Goal: Check status: Check status

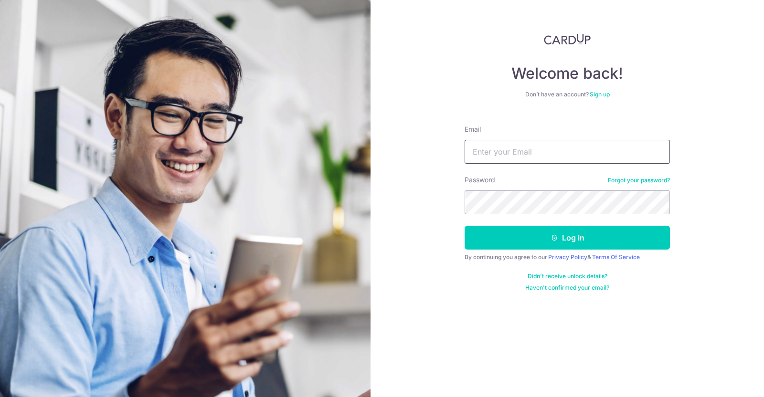
type input "[EMAIL_ADDRESS][DOMAIN_NAME]"
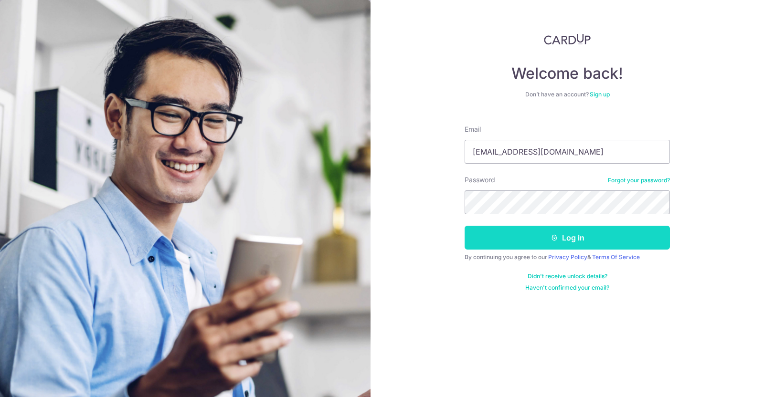
drag, startPoint x: 0, startPoint y: 0, endPoint x: 568, endPoint y: 234, distance: 614.6
click at [568, 234] on button "Log in" at bounding box center [567, 238] width 205 height 24
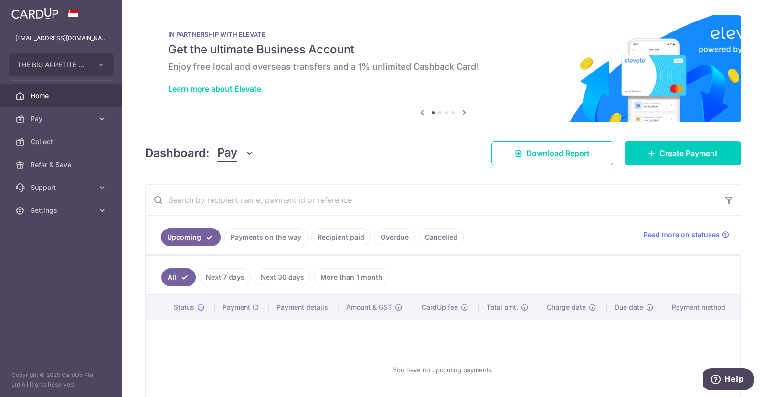
click at [288, 242] on link "Payments on the way" at bounding box center [265, 237] width 83 height 18
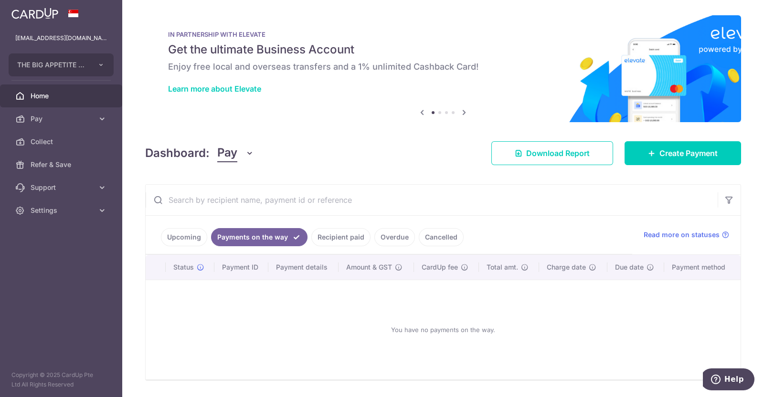
click at [352, 237] on link "Recipient paid" at bounding box center [340, 237] width 59 height 18
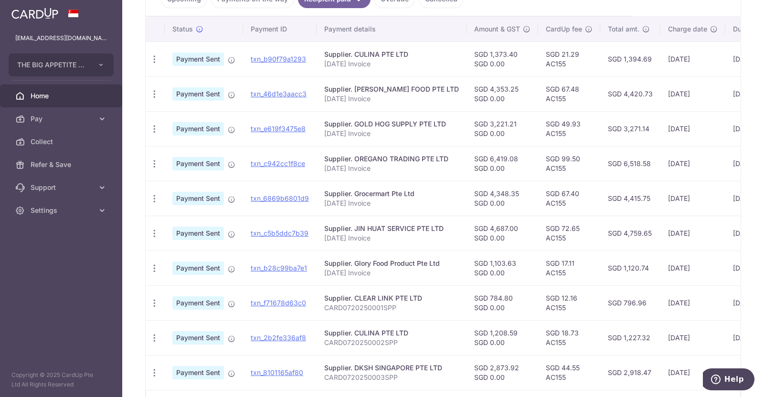
scroll to position [298, 0]
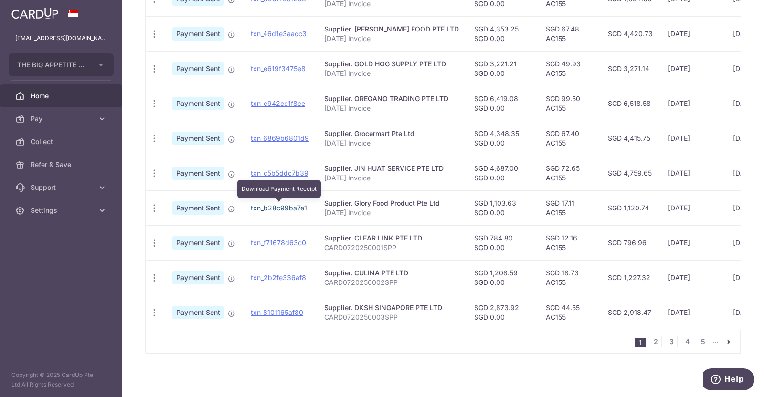
drag, startPoint x: 287, startPoint y: 206, endPoint x: 428, endPoint y: 63, distance: 201.6
click at [287, 206] on link "txn_b28c99ba7e1" at bounding box center [279, 208] width 56 height 8
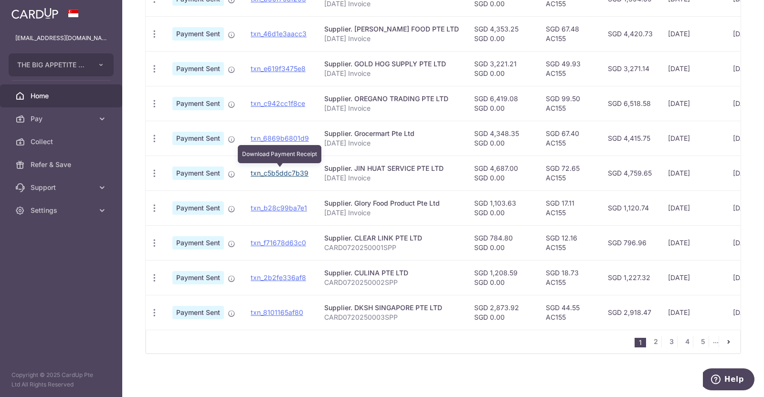
drag, startPoint x: 278, startPoint y: 169, endPoint x: 449, endPoint y: 59, distance: 203.2
click at [278, 170] on link "txn_c5b5ddc7b39" at bounding box center [280, 173] width 58 height 8
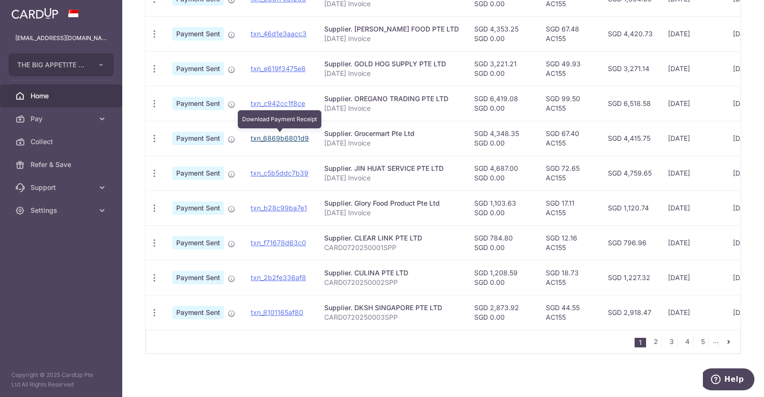
drag, startPoint x: 282, startPoint y: 137, endPoint x: 433, endPoint y: 64, distance: 168.3
click at [282, 137] on link "txn_6869b6801d9" at bounding box center [280, 138] width 58 height 8
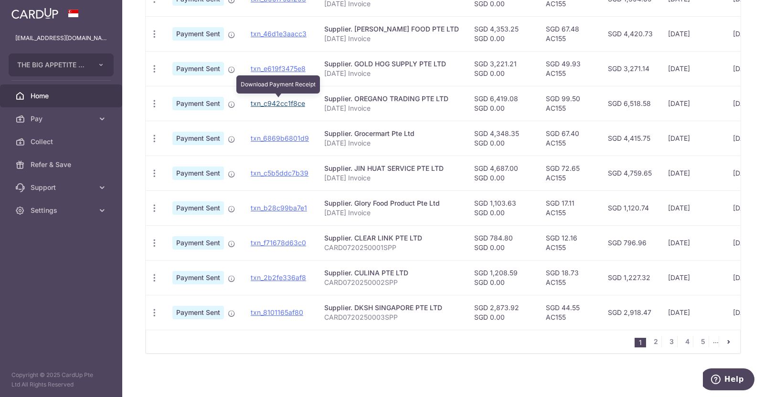
click at [281, 99] on link "txn_c942cc1f8ce" at bounding box center [278, 103] width 54 height 8
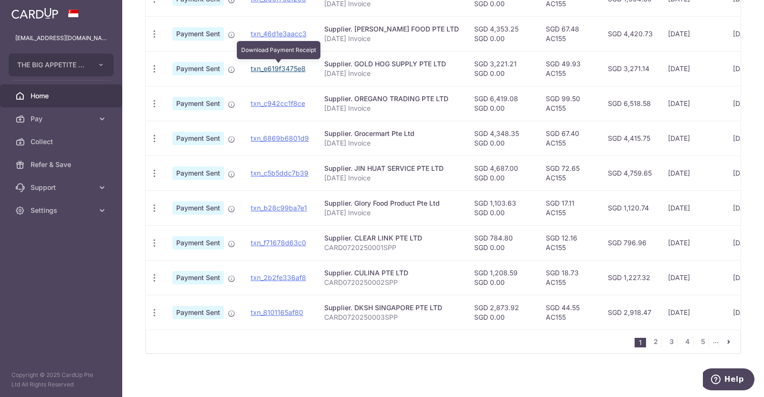
drag, startPoint x: 293, startPoint y: 68, endPoint x: 433, endPoint y: 66, distance: 140.4
click at [293, 67] on link "txn_e619f3475e8" at bounding box center [278, 68] width 55 height 8
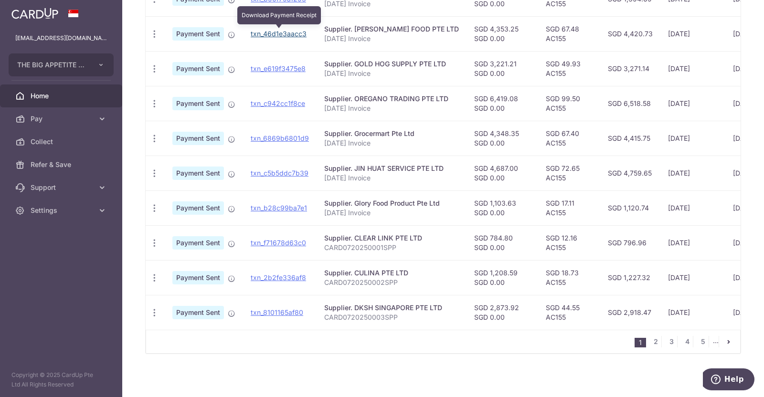
drag, startPoint x: 275, startPoint y: 31, endPoint x: 427, endPoint y: 63, distance: 155.7
click at [275, 30] on link "txn_46d1e3aacc3" at bounding box center [279, 34] width 56 height 8
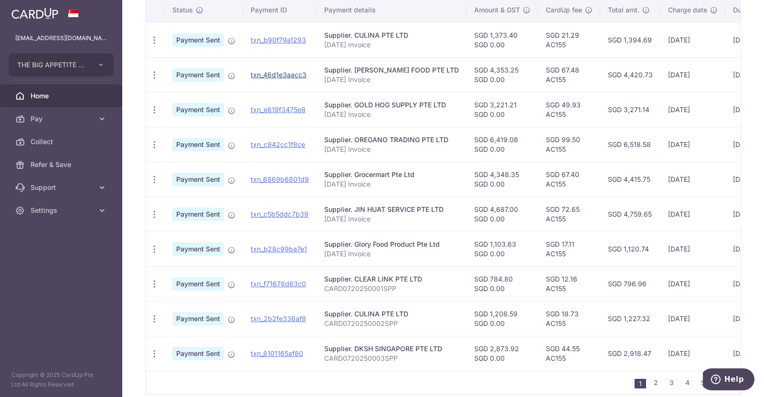
scroll to position [238, 0]
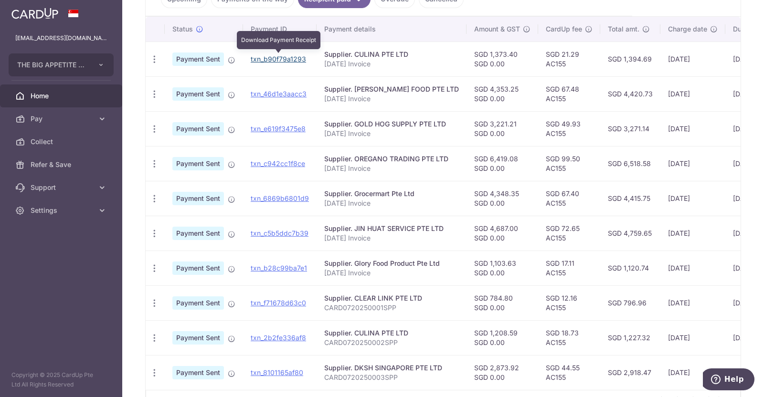
drag, startPoint x: 287, startPoint y: 56, endPoint x: 432, endPoint y: 59, distance: 145.7
click at [287, 56] on link "txn_b90f79a1293" at bounding box center [278, 59] width 55 height 8
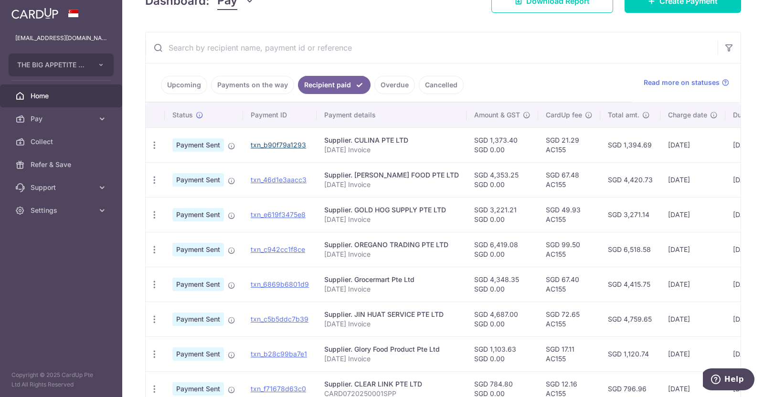
scroll to position [59, 0]
